Goal: Task Accomplishment & Management: Manage account settings

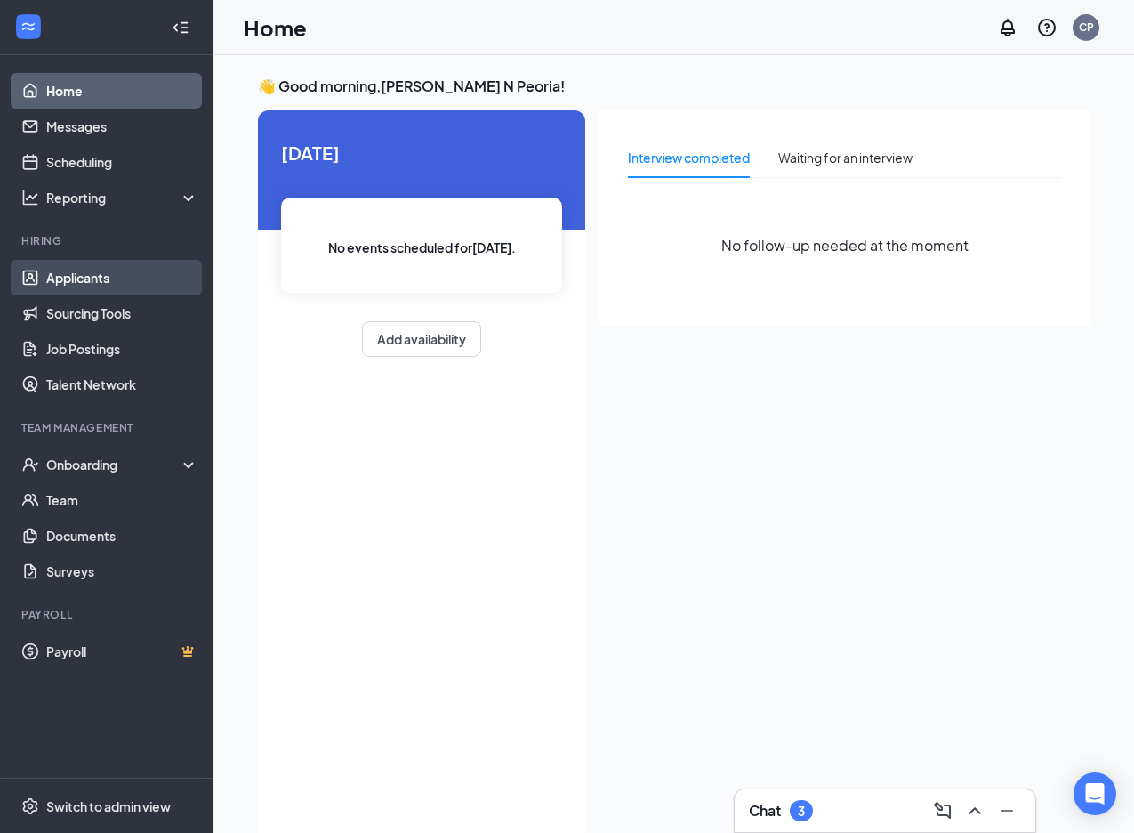
click at [69, 285] on link "Applicants" at bounding box center [122, 278] width 152 height 36
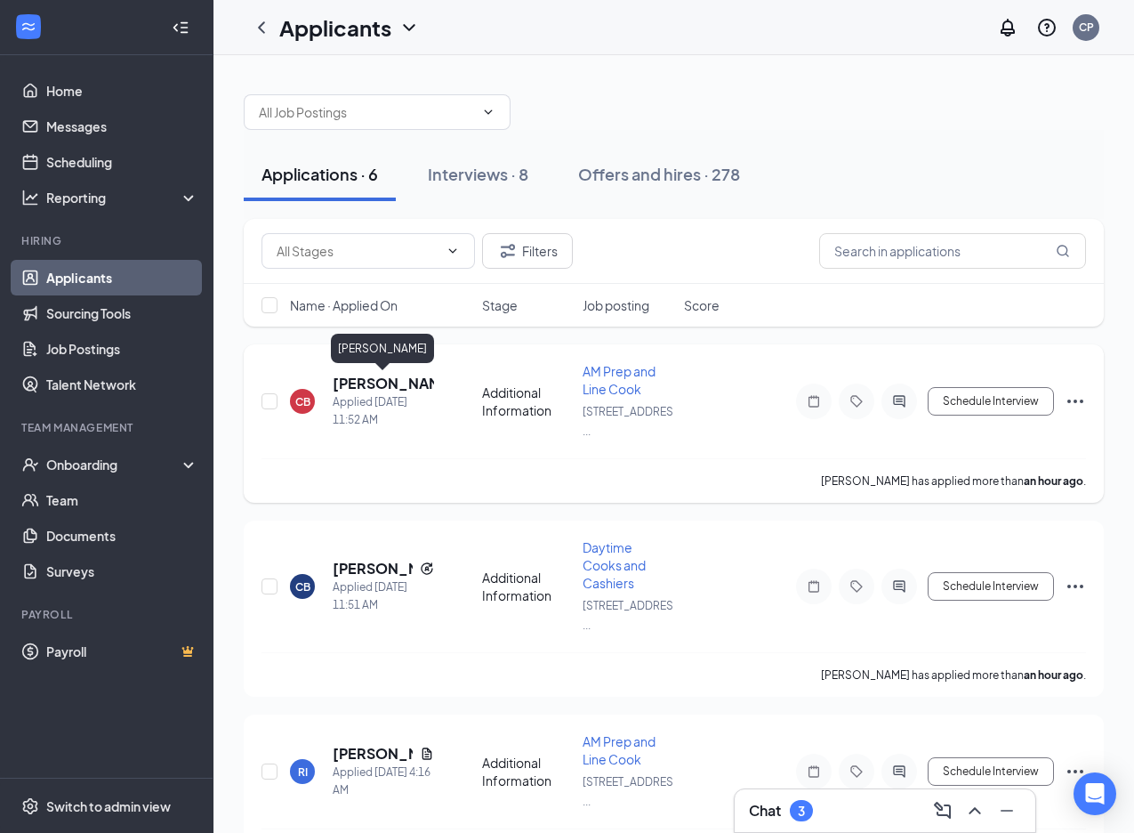
click at [377, 391] on h5 "[PERSON_NAME]" at bounding box center [383, 384] width 101 height 20
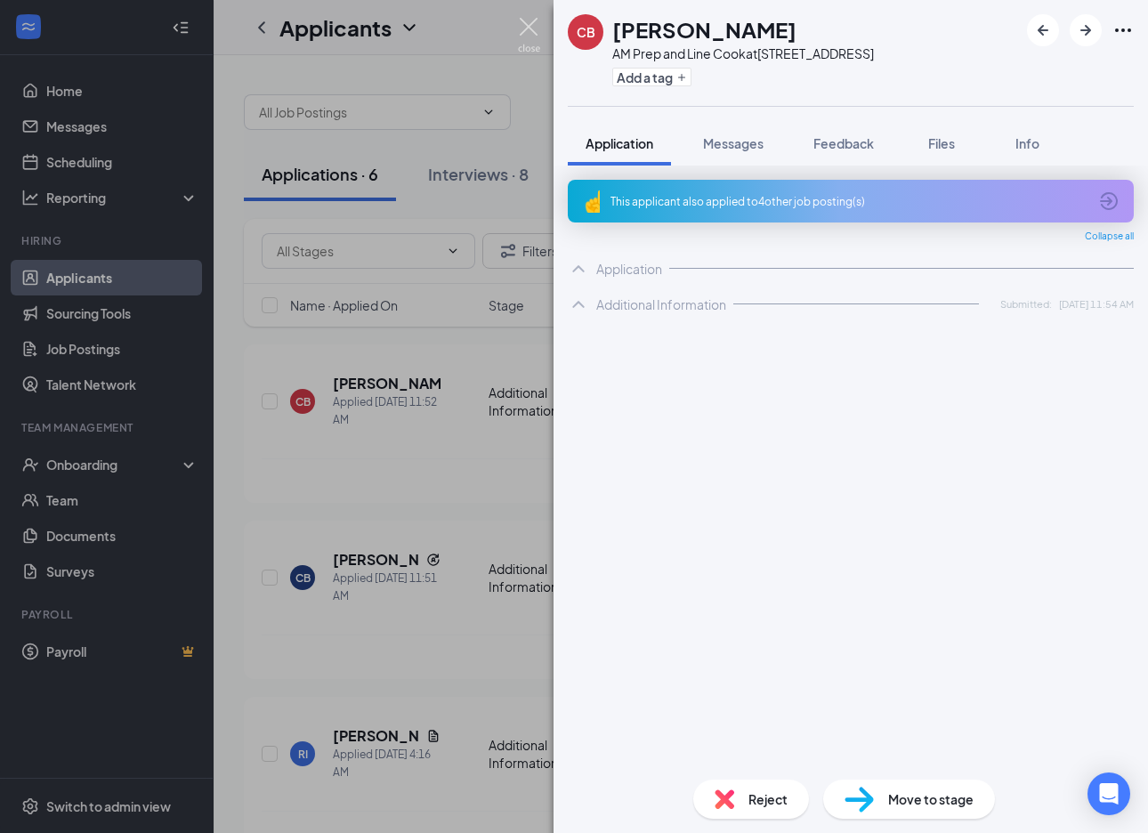
click at [531, 28] on img at bounding box center [529, 35] width 22 height 35
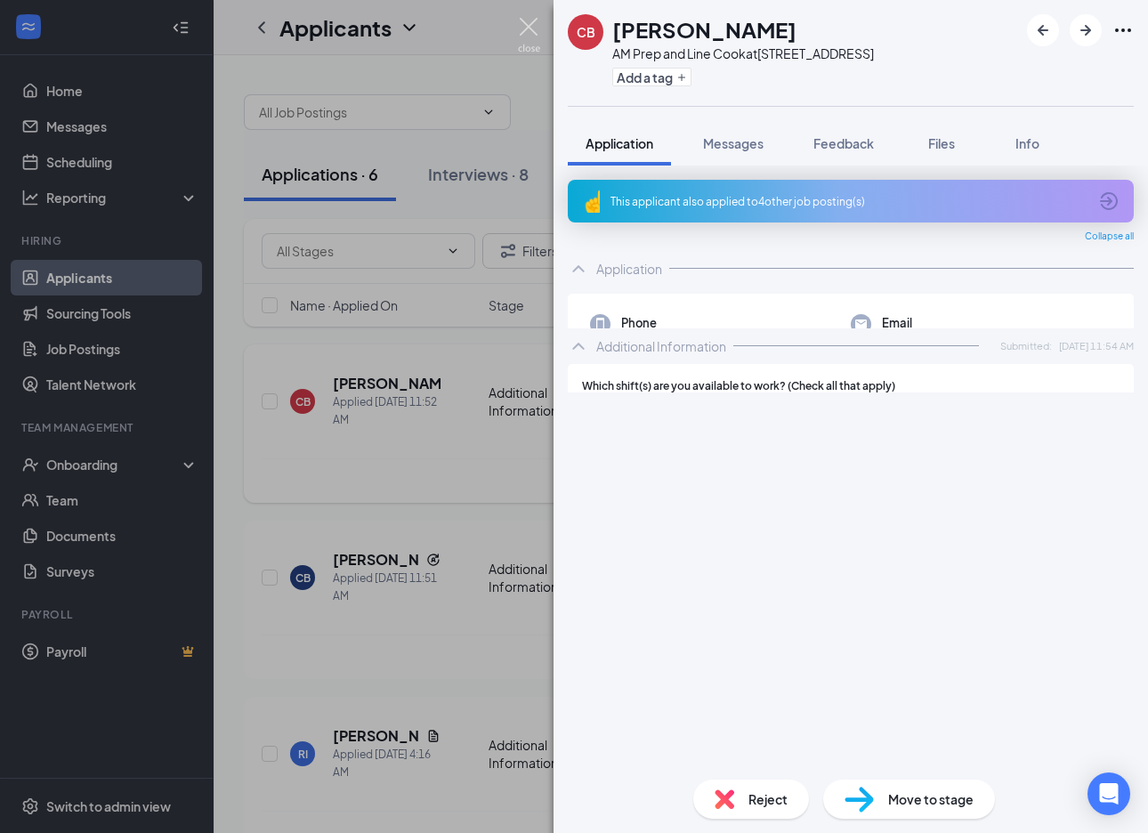
click at [1078, 400] on icon "Ellipses" at bounding box center [1088, 401] width 21 height 21
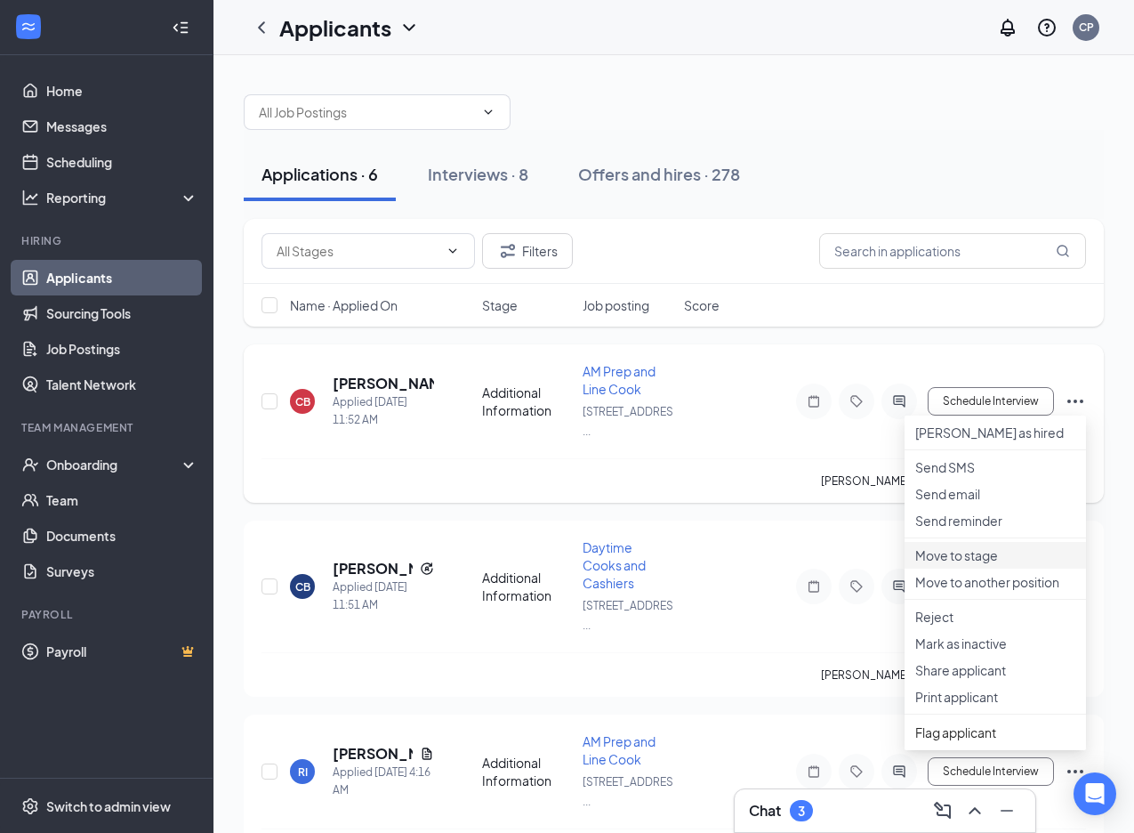
click at [939, 564] on p "Move to stage" at bounding box center [996, 555] width 160 height 18
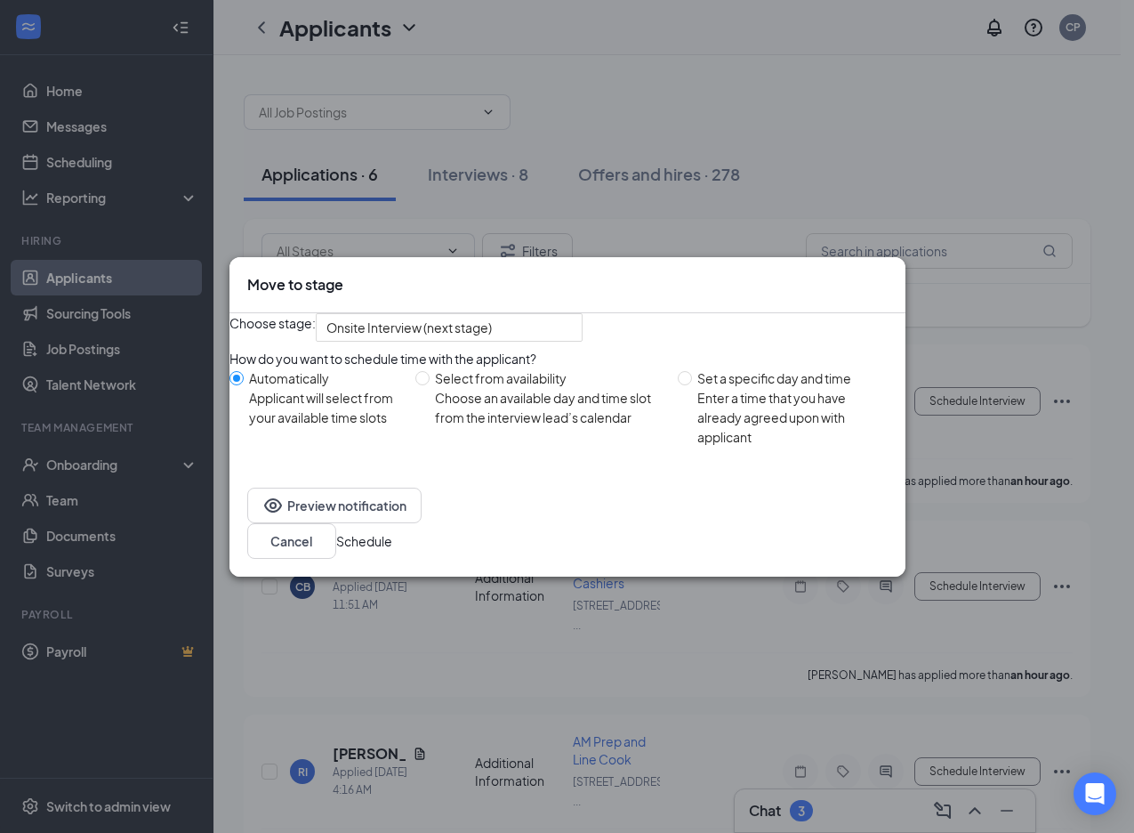
click at [392, 551] on button "Schedule" at bounding box center [364, 541] width 56 height 20
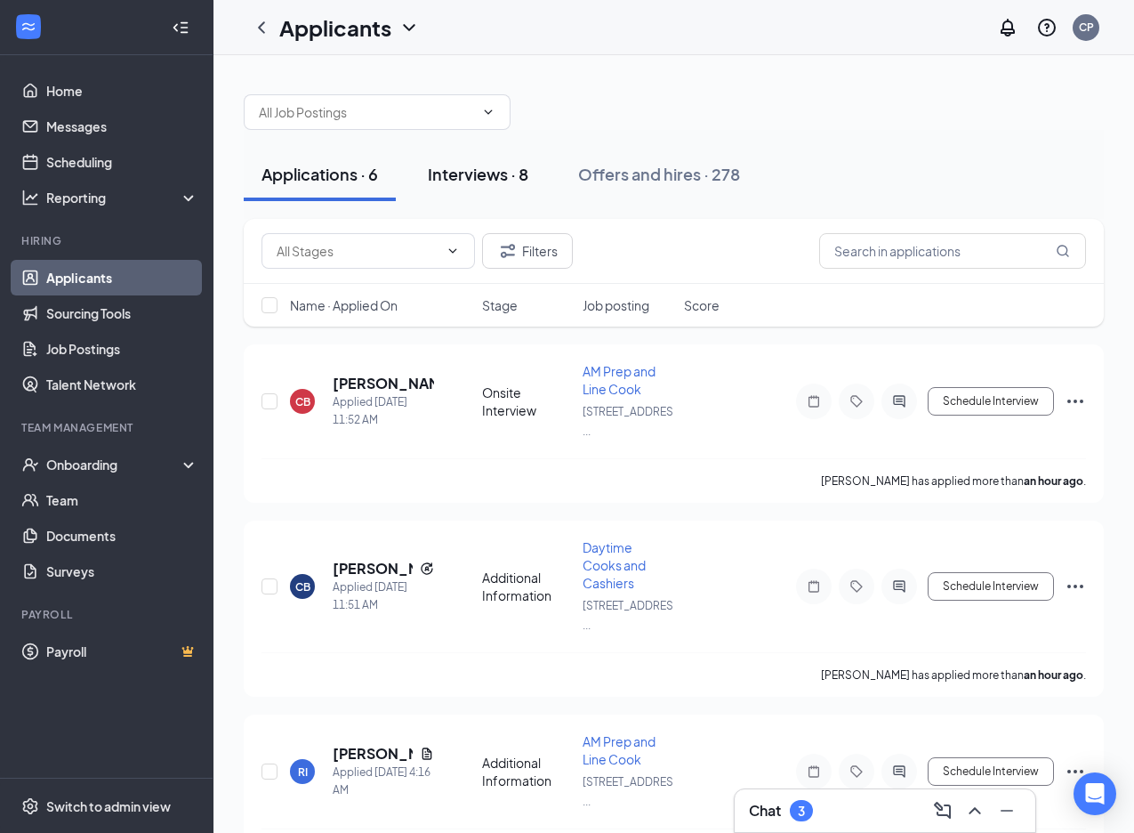
click at [484, 174] on div "Interviews · 8" at bounding box center [478, 174] width 101 height 22
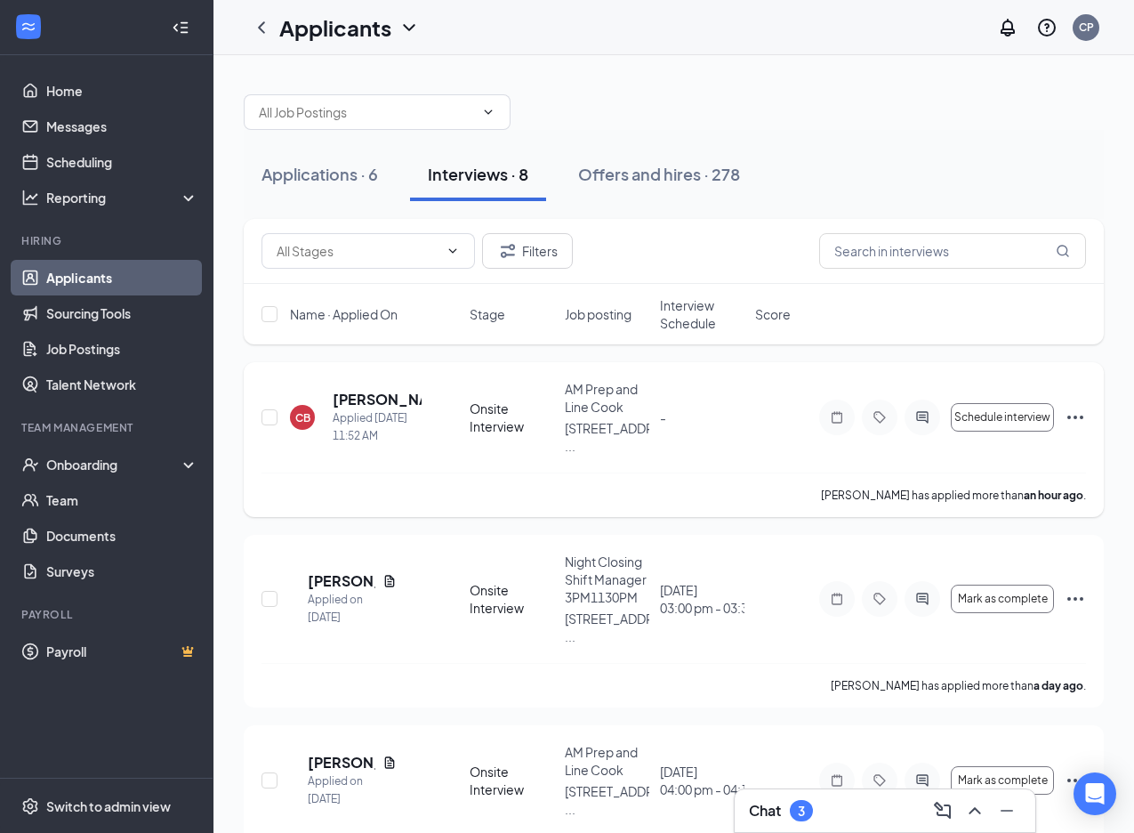
click at [1078, 409] on icon "Ellipses" at bounding box center [1075, 417] width 21 height 21
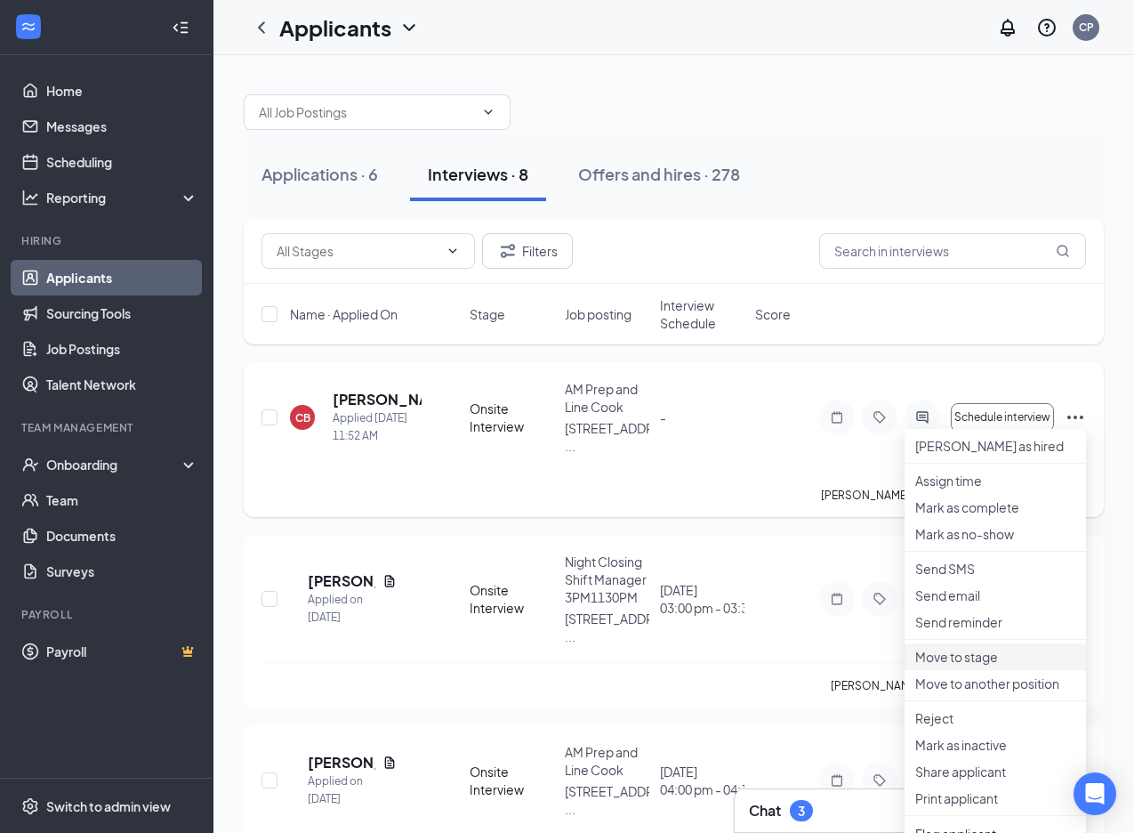
click at [935, 666] on p "Move to stage" at bounding box center [996, 657] width 160 height 18
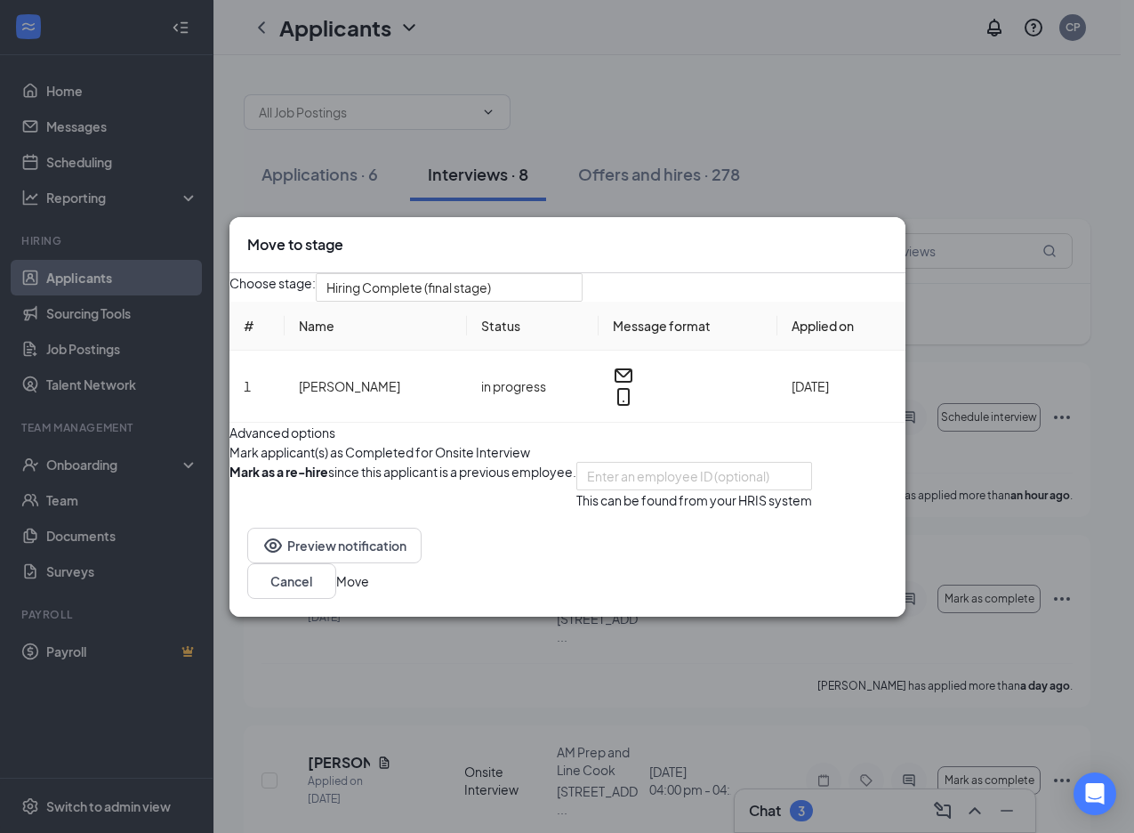
click at [230, 462] on button "button" at bounding box center [230, 452] width 0 height 20
click at [230, 504] on button "button" at bounding box center [230, 486] width 0 height 48
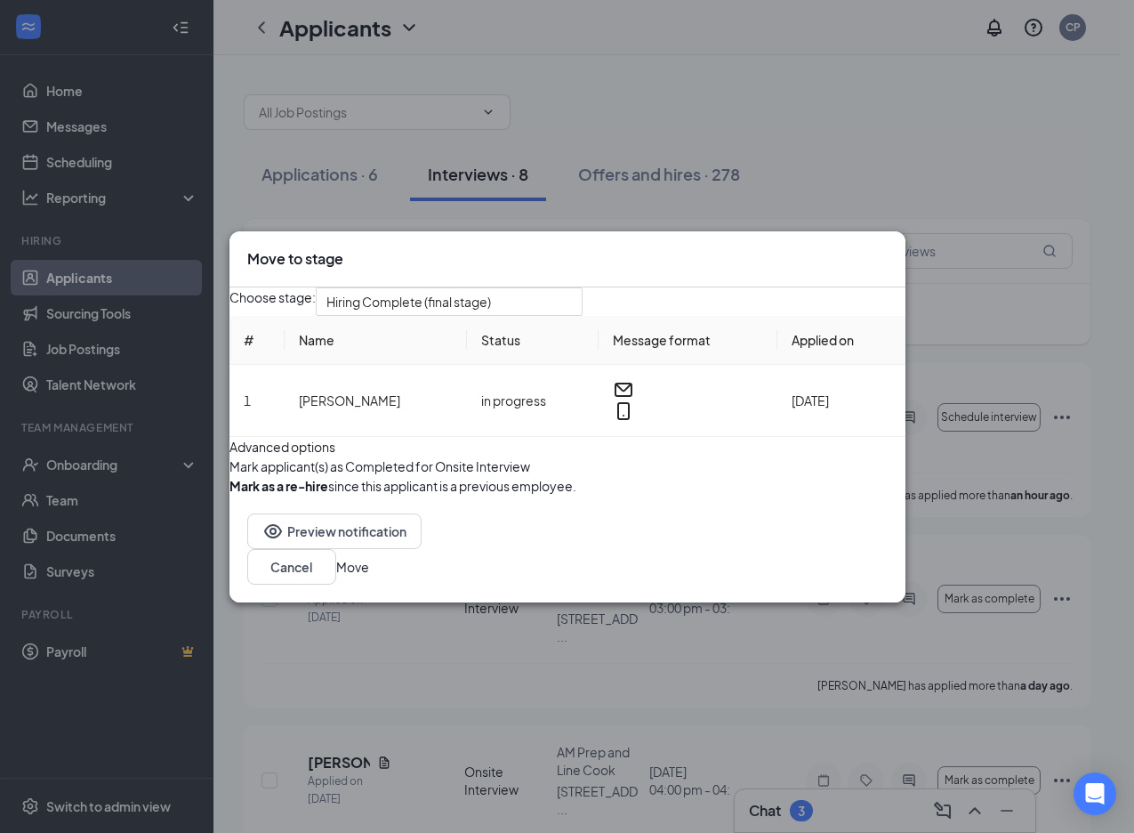
click at [369, 577] on button "Move" at bounding box center [352, 567] width 33 height 20
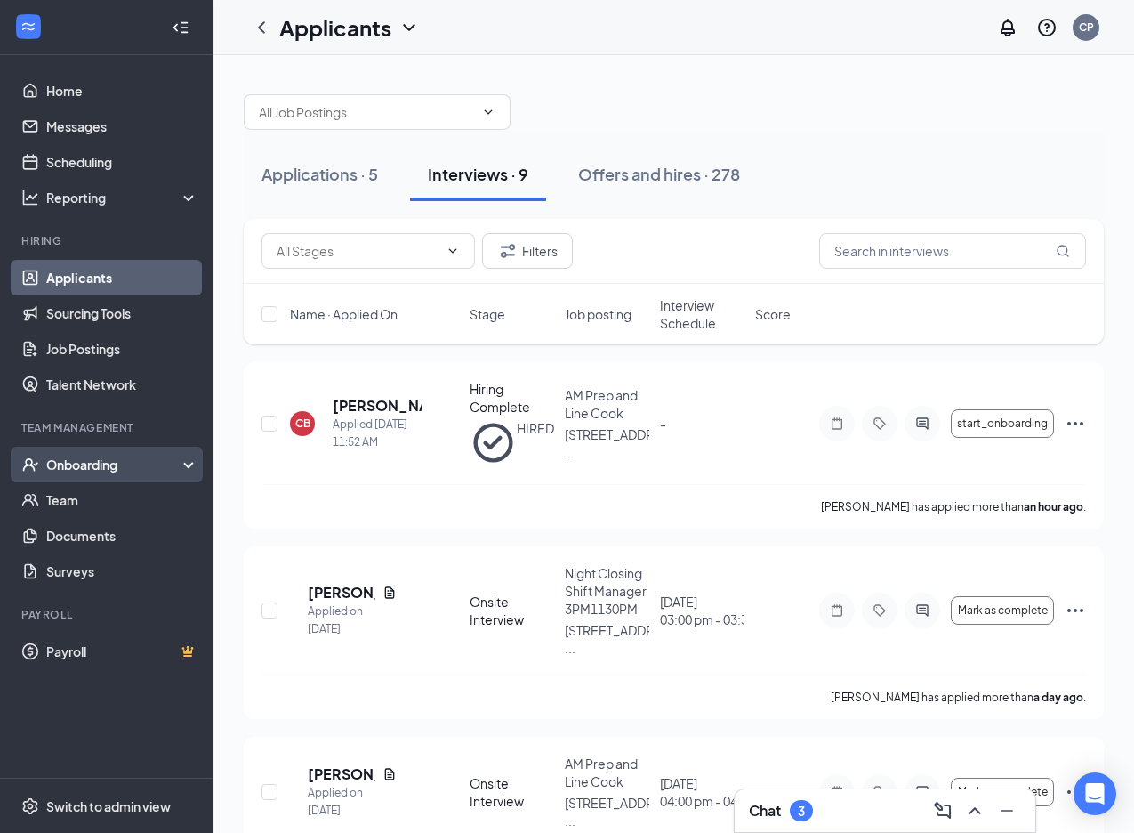
click at [90, 468] on div "Onboarding" at bounding box center [114, 465] width 137 height 18
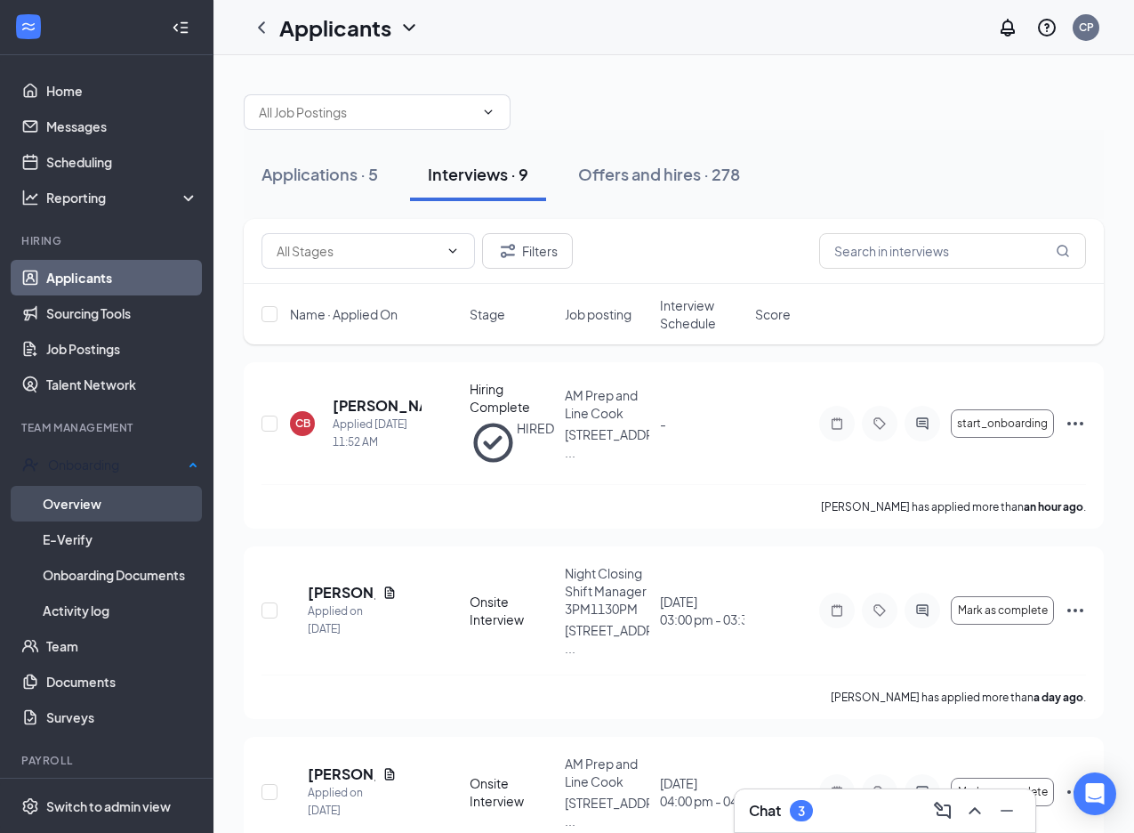
click at [92, 497] on link "Overview" at bounding box center [121, 504] width 156 height 36
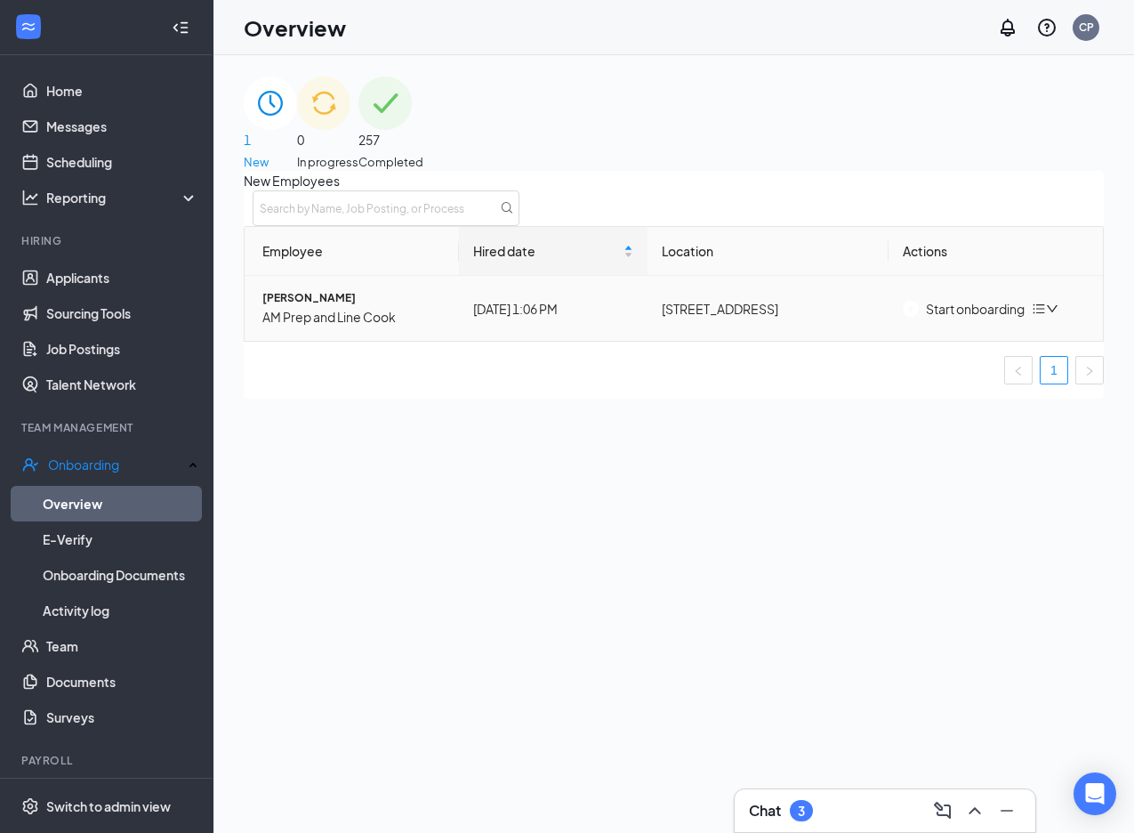
click at [919, 317] on img "button" at bounding box center [911, 309] width 16 height 16
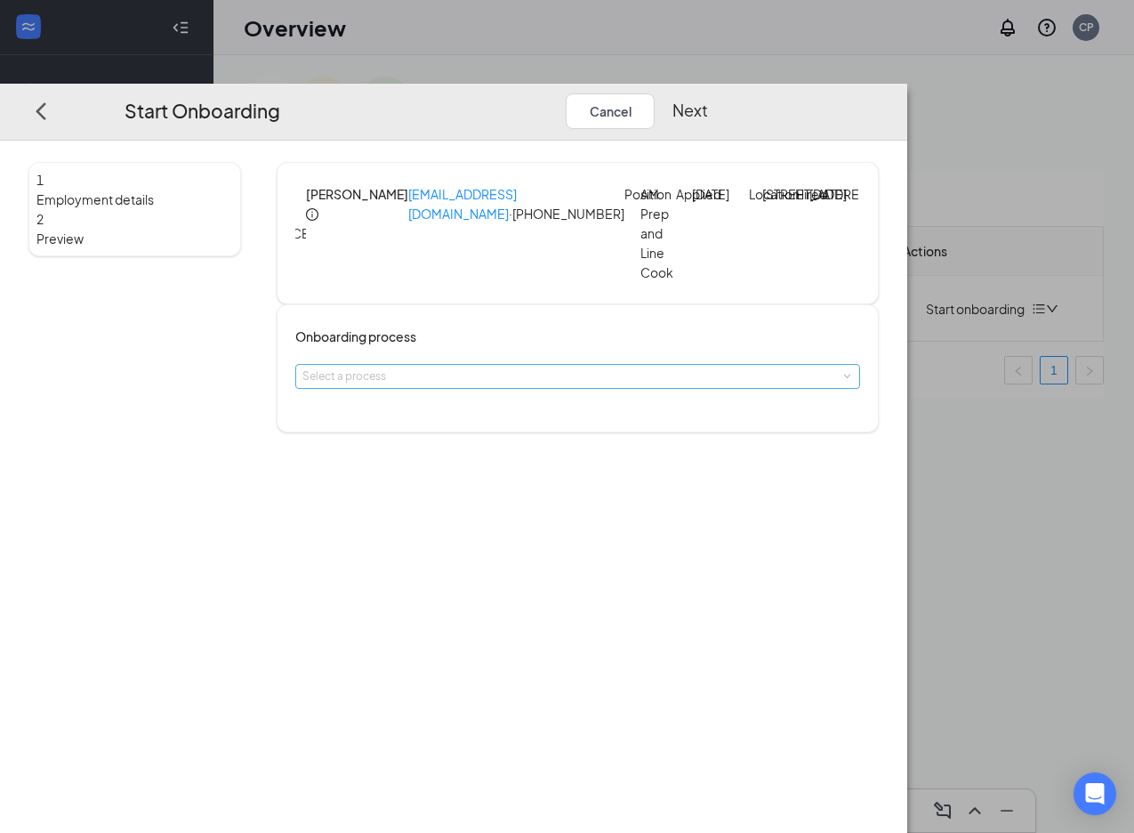
click at [488, 380] on div "Select a process" at bounding box center [574, 376] width 543 height 18
click at [442, 440] on span "Onboarding 553 & 700" at bounding box center [428, 443] width 114 height 13
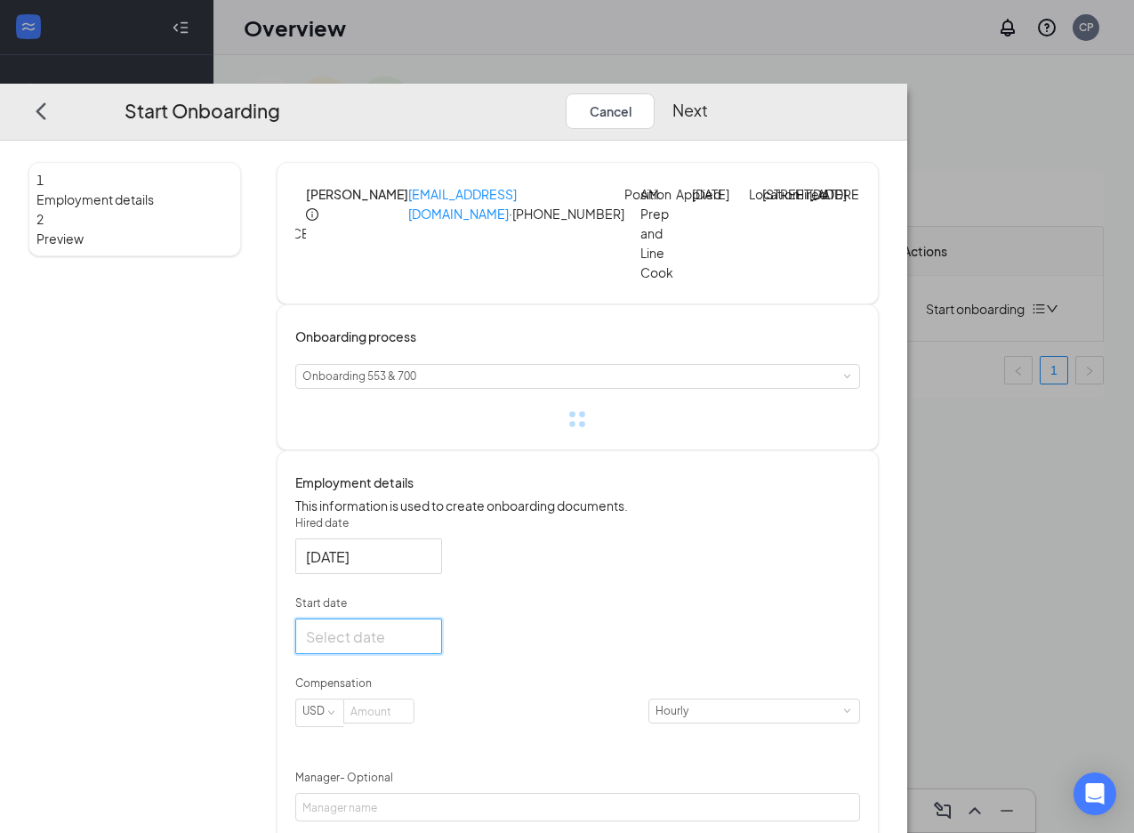
click at [434, 678] on form "Hired date [DATE] Start date [DATE] Su Mo Tu We Th Fr Sa 27 28 29 30 31 1 2 3 4…" at bounding box center [577, 750] width 565 height 470
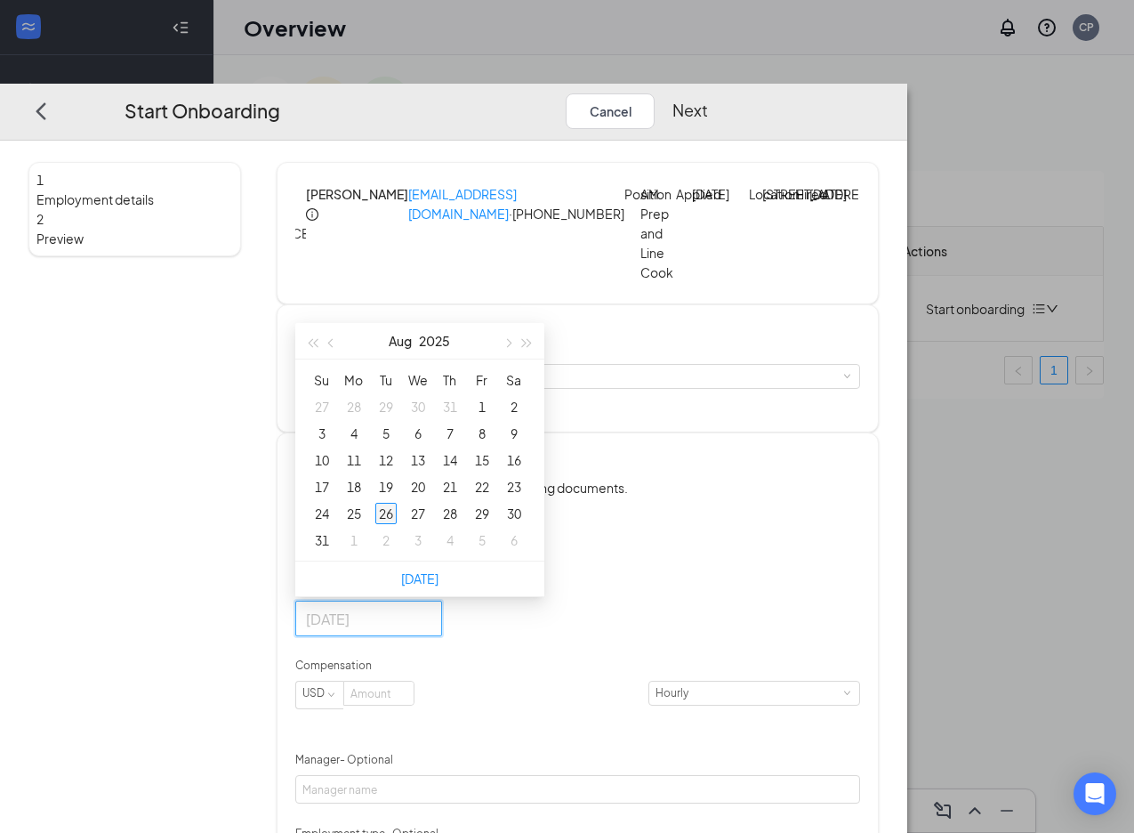
click at [397, 524] on div "26" at bounding box center [385, 513] width 21 height 21
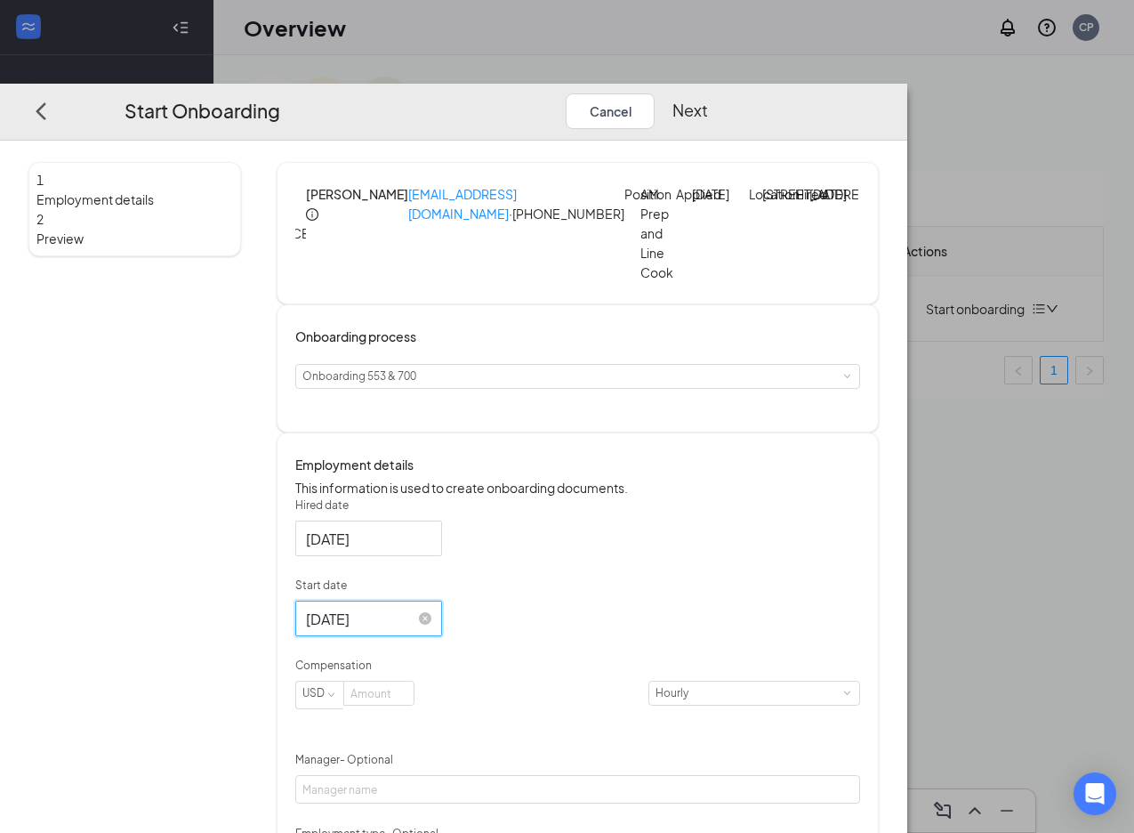
click at [428, 629] on input "[DATE]" at bounding box center [367, 618] width 122 height 22
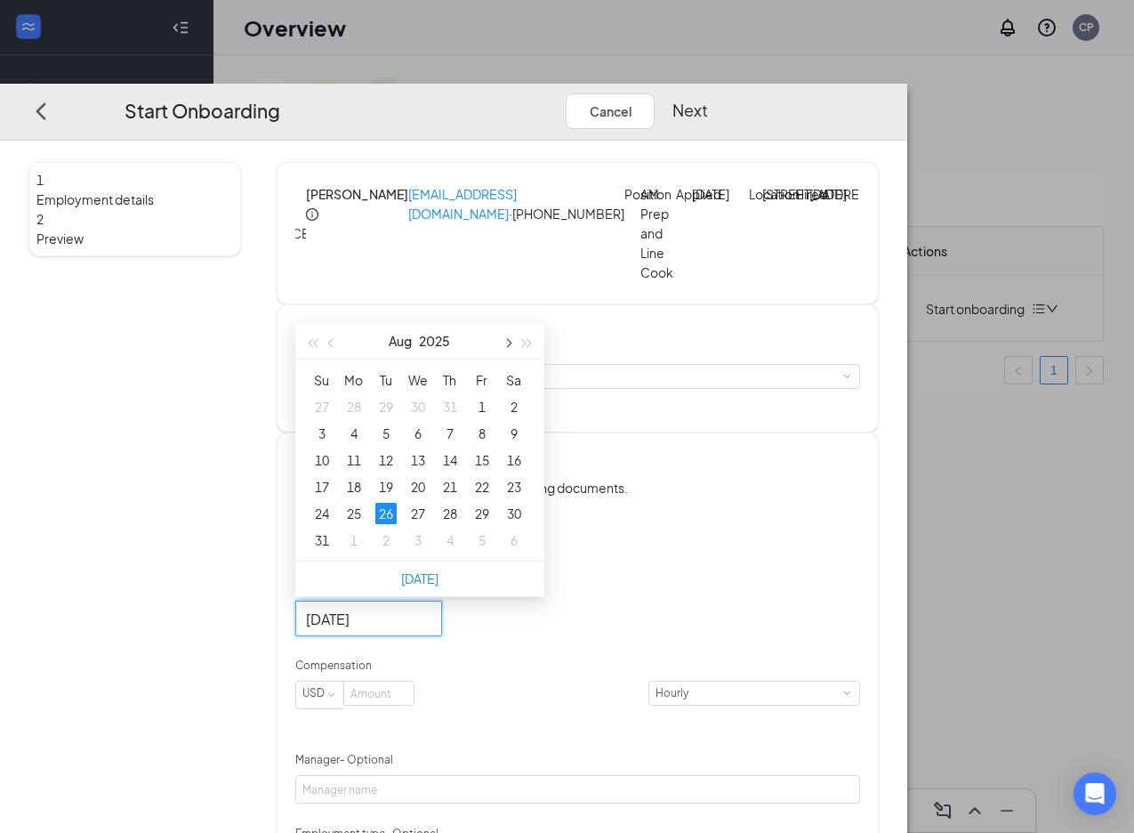
click at [512, 347] on span "button" at bounding box center [507, 342] width 9 height 9
type input "[DATE]"
click at [397, 417] on div "2" at bounding box center [385, 406] width 21 height 21
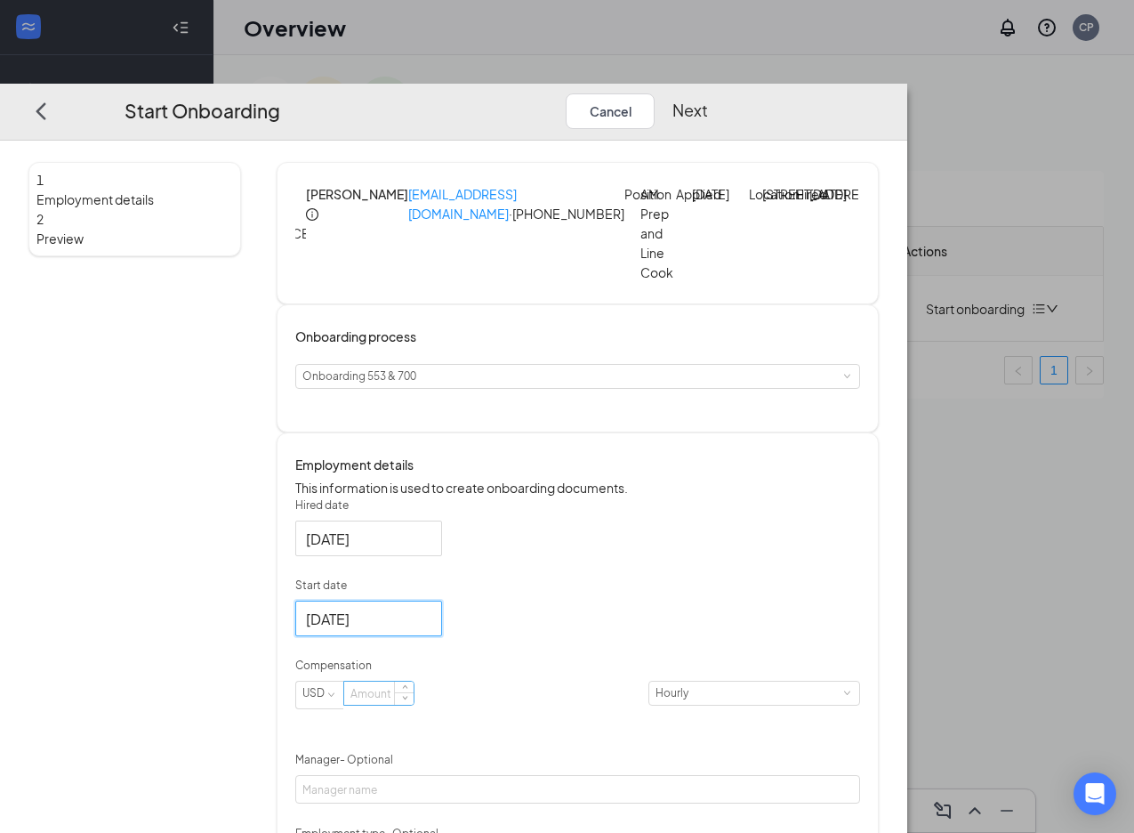
click at [414, 705] on input at bounding box center [378, 693] width 69 height 23
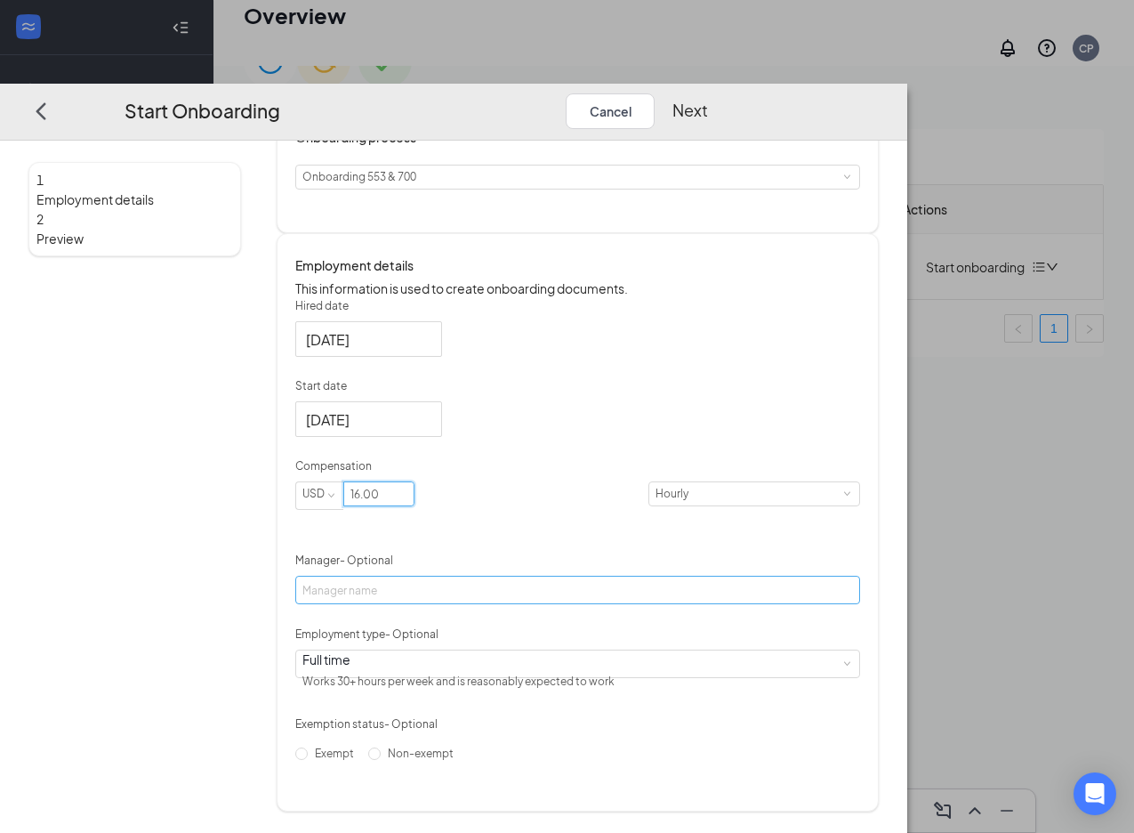
scroll to position [80, 0]
type input "16"
click at [395, 759] on span "Non-exempt" at bounding box center [421, 752] width 80 height 13
click at [381, 759] on input "Non-exempt" at bounding box center [374, 753] width 12 height 12
radio input "true"
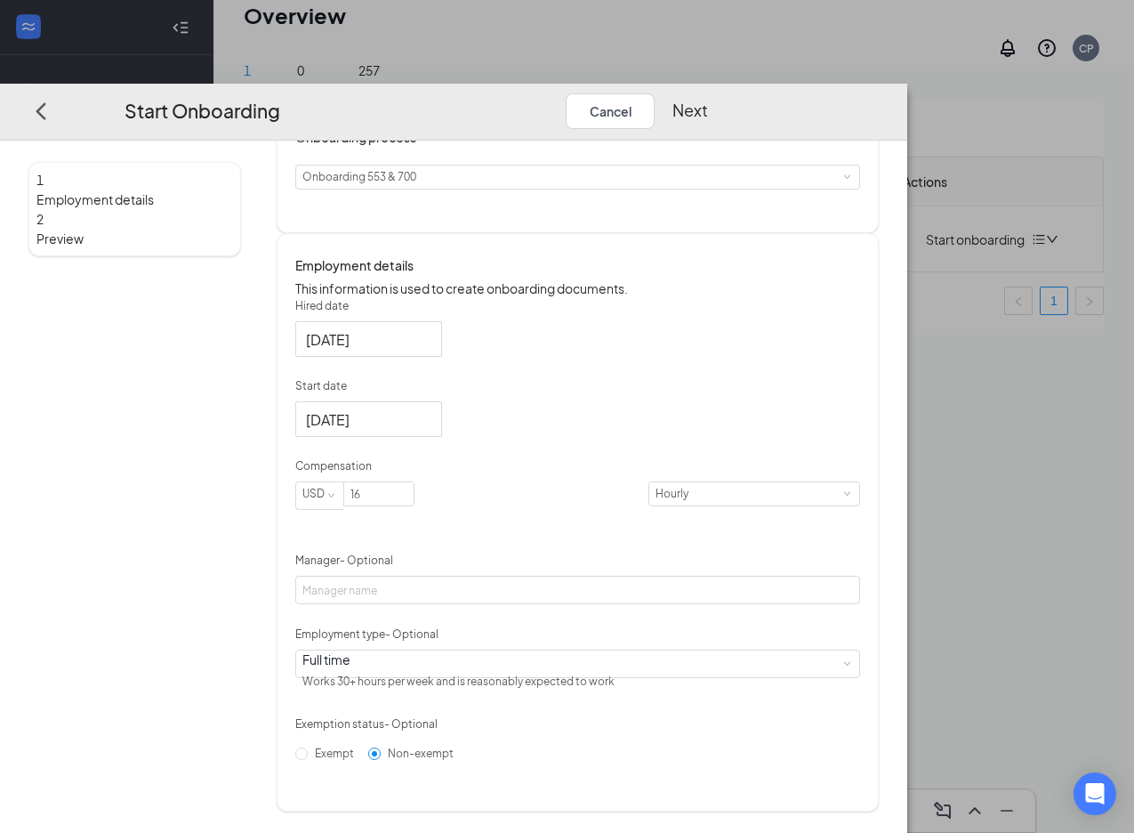
click at [708, 93] on button "Next" at bounding box center [691, 111] width 36 height 36
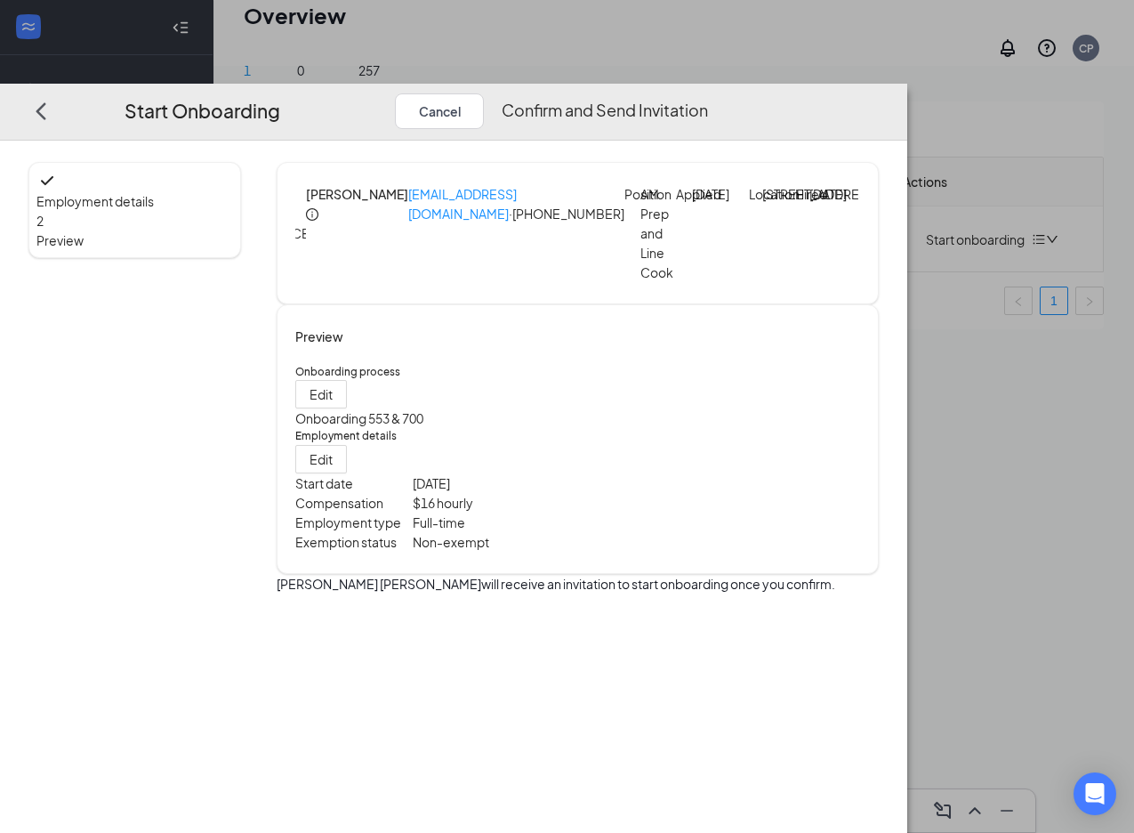
click at [708, 93] on button "Confirm and Send Invitation" at bounding box center [605, 111] width 206 height 36
